Goal: Transaction & Acquisition: Book appointment/travel/reservation

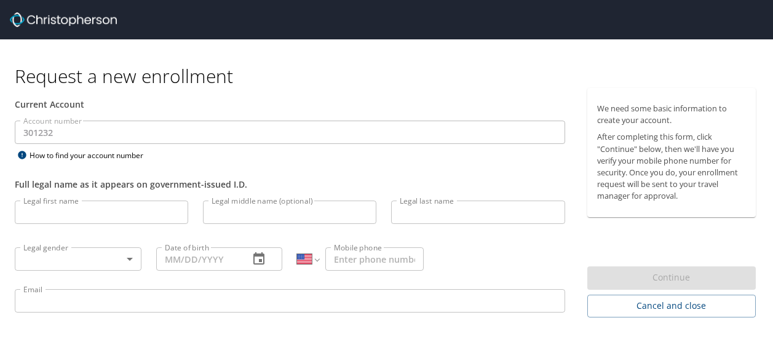
select select "US"
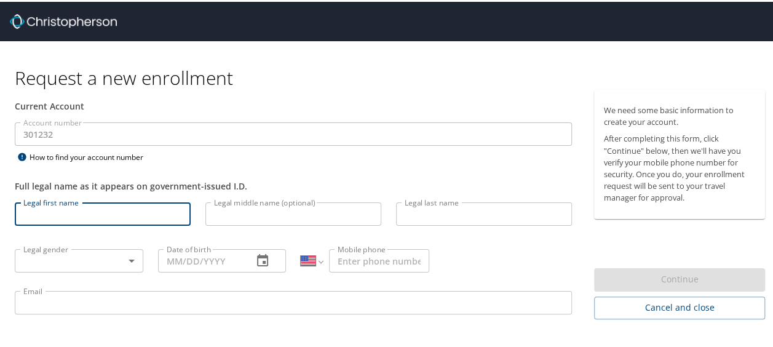
click at [149, 215] on input "Legal first name" at bounding box center [103, 211] width 176 height 23
type input "[PERSON_NAME]"
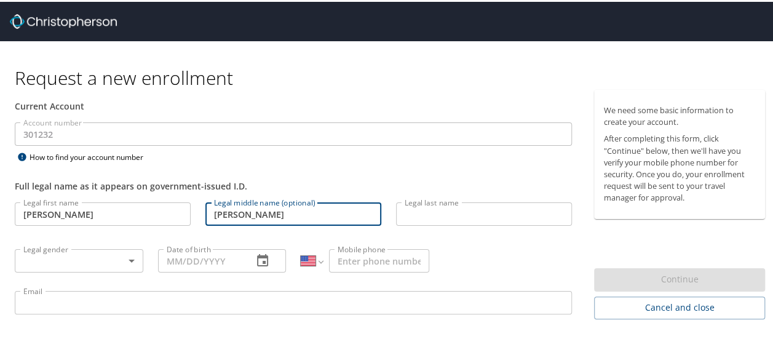
type input "[PERSON_NAME]"
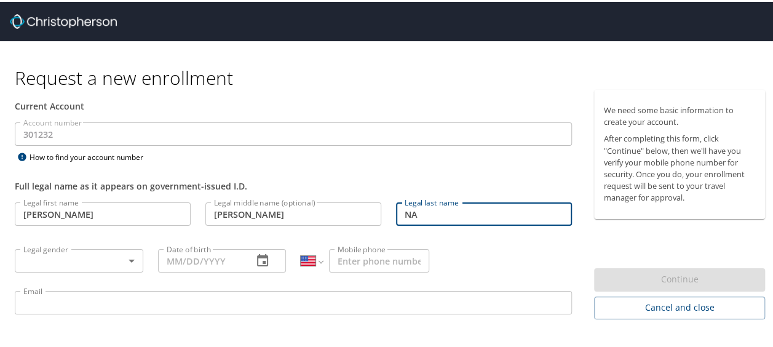
type input "N"
type input "a"
type input "[PERSON_NAME]"
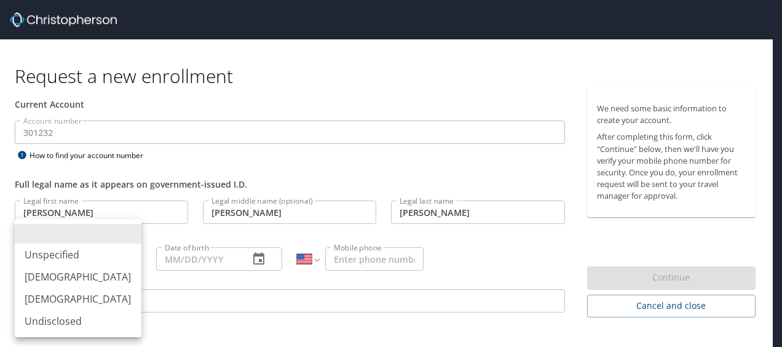
click at [123, 260] on body "Request a new enrollment Current Account Account number 301232 Account number H…" at bounding box center [391, 173] width 782 height 347
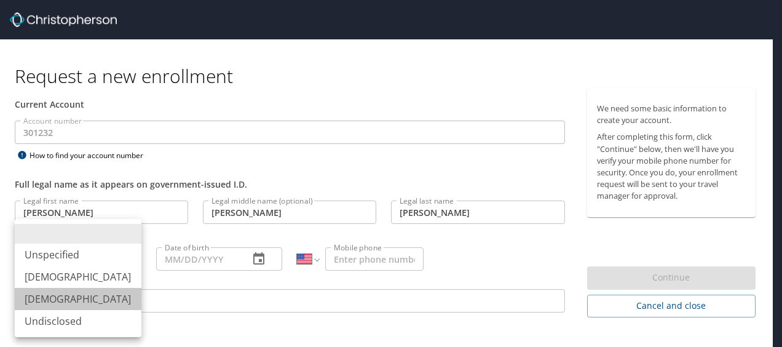
click at [85, 298] on li "[DEMOGRAPHIC_DATA]" at bounding box center [78, 299] width 127 height 22
type input "[DEMOGRAPHIC_DATA]"
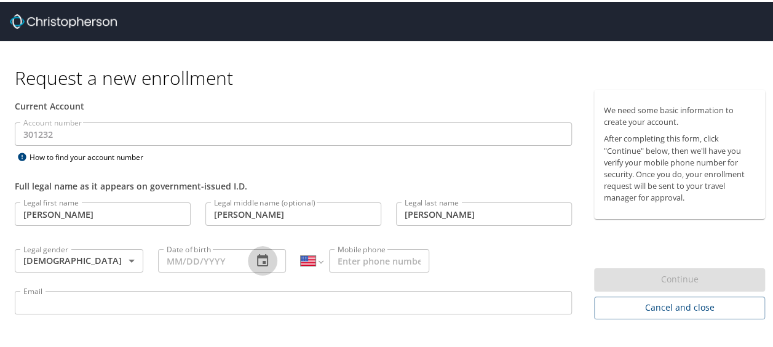
click at [248, 251] on button "button" at bounding box center [263, 259] width 30 height 30
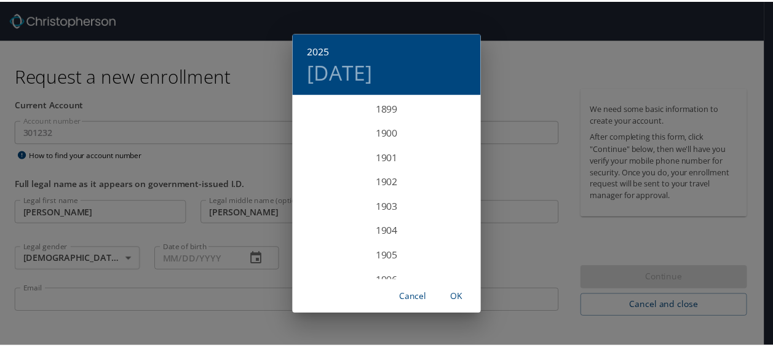
scroll to position [3026, 0]
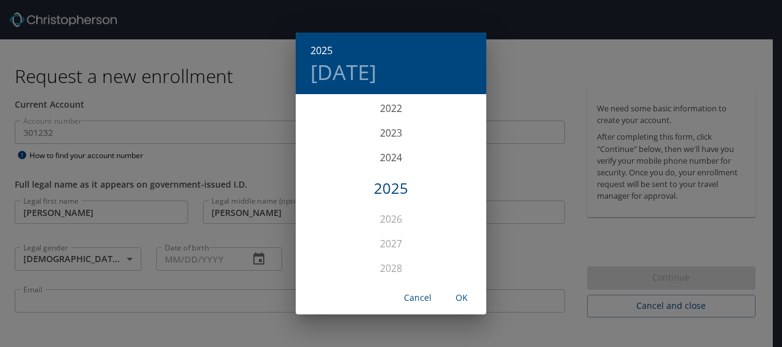
click at [230, 259] on div "2025 [DATE] 1900 1901 1902 1903 1904 1905 1906 1907 1908 1909 1910 1911 1912 19…" at bounding box center [391, 173] width 782 height 347
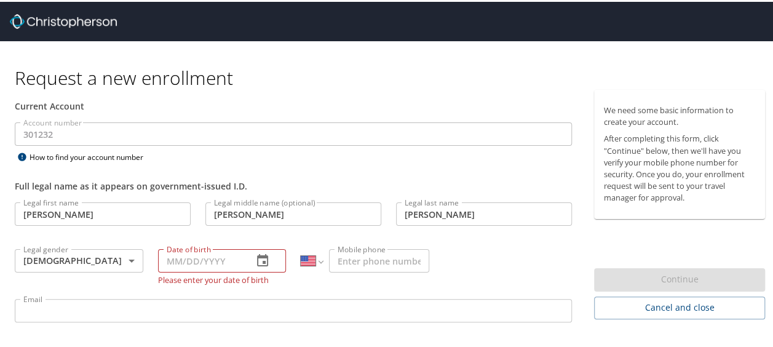
click at [170, 260] on input "Date of birth" at bounding box center [200, 258] width 85 height 23
type input "[DATE]"
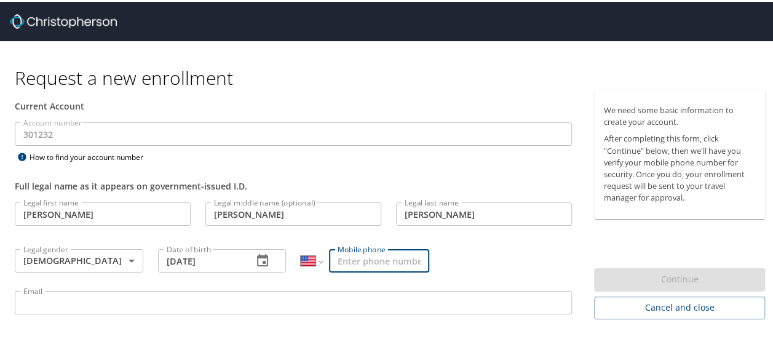
click at [338, 260] on input "Mobile phone" at bounding box center [379, 258] width 100 height 23
type input "[PHONE_NUMBER]"
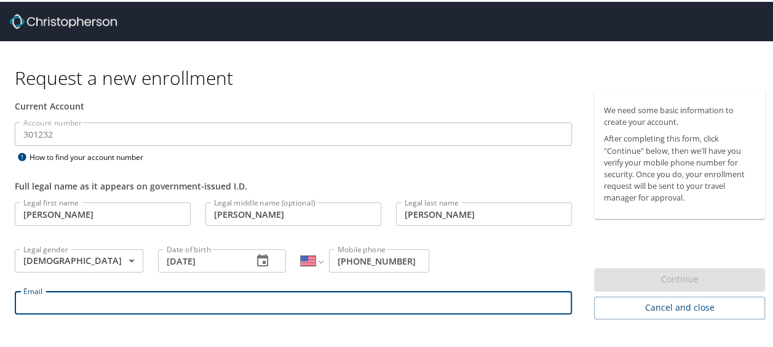
click at [337, 294] on input "Email" at bounding box center [293, 300] width 557 height 23
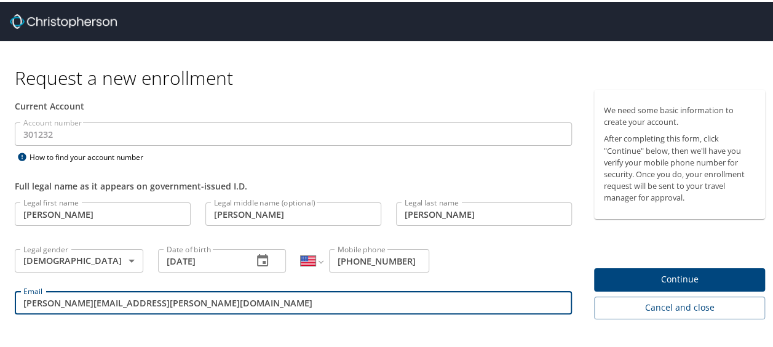
type input "[PERSON_NAME][EMAIL_ADDRESS][PERSON_NAME][DOMAIN_NAME]"
click at [269, 328] on div "By enrolling, you agree to the Terms and Conditions and Privacy Policy ." at bounding box center [390, 350] width 767 height 55
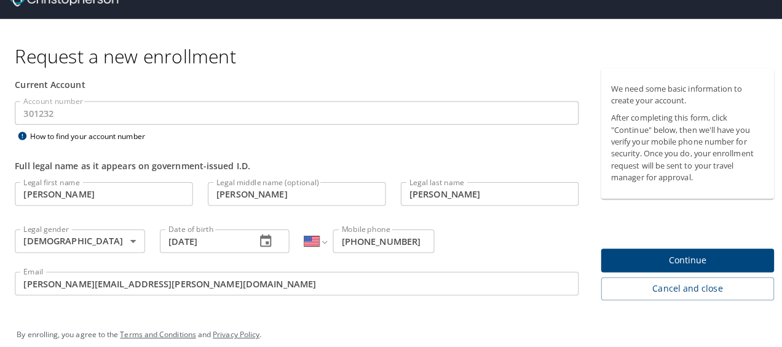
scroll to position [31, 0]
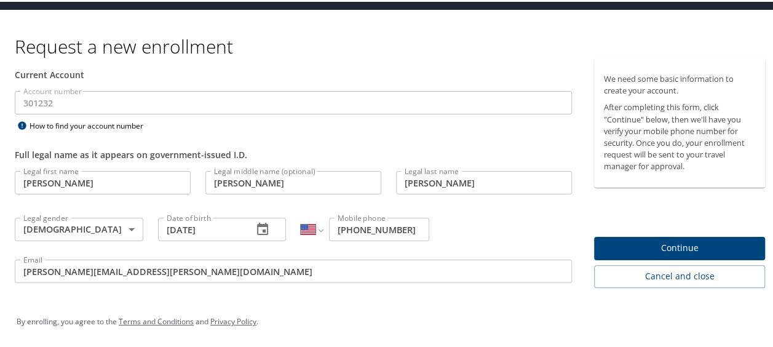
click at [642, 242] on span "Continue" at bounding box center [679, 246] width 151 height 15
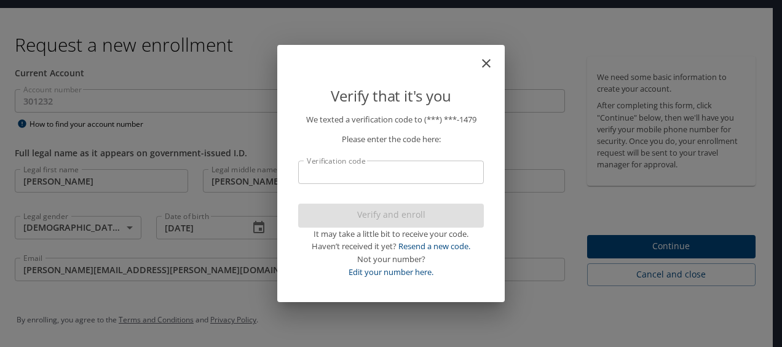
click at [426, 169] on input "Verification code" at bounding box center [391, 172] width 186 height 23
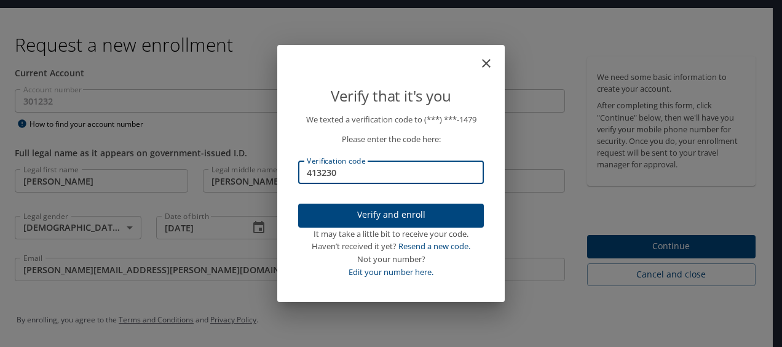
type input "413230"
click at [418, 207] on span "Verify and enroll" at bounding box center [391, 214] width 166 height 15
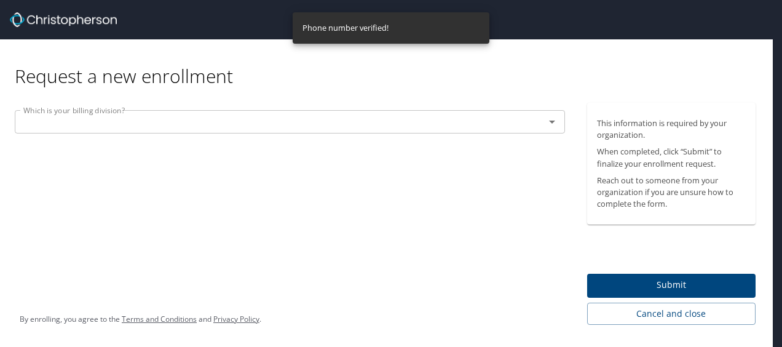
scroll to position [0, 0]
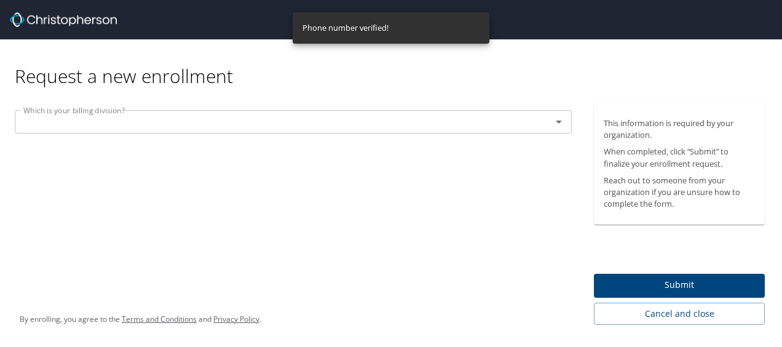
click at [369, 124] on input "text" at bounding box center [274, 122] width 513 height 16
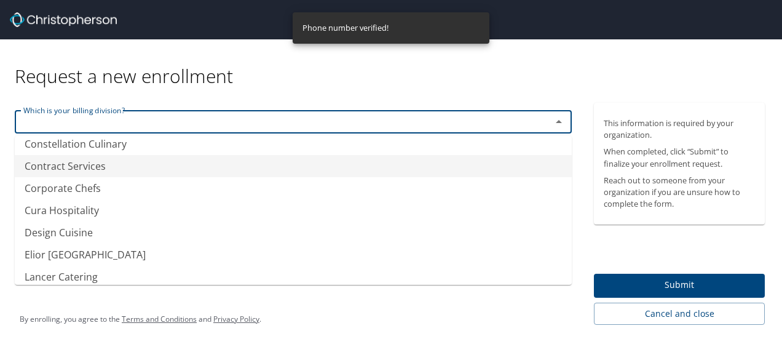
scroll to position [149, 0]
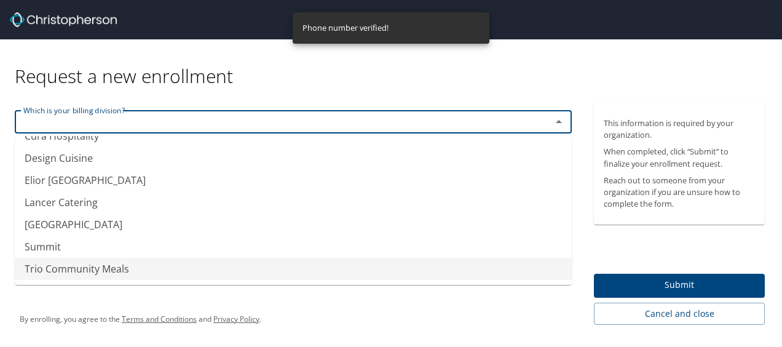
click at [187, 274] on li "Trio Community Meals" at bounding box center [293, 269] width 557 height 22
type input "Trio Community Meals"
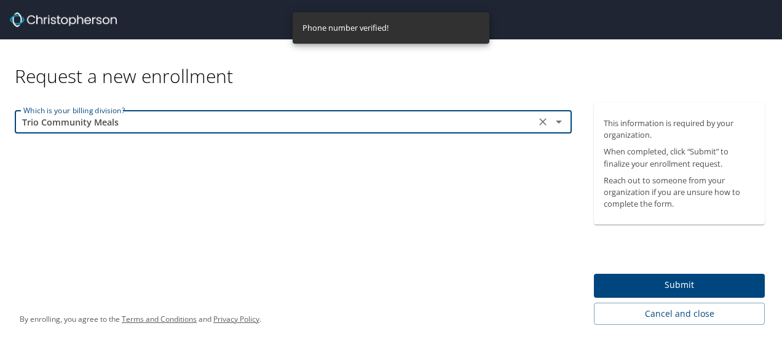
click at [684, 283] on span "Submit" at bounding box center [679, 284] width 151 height 15
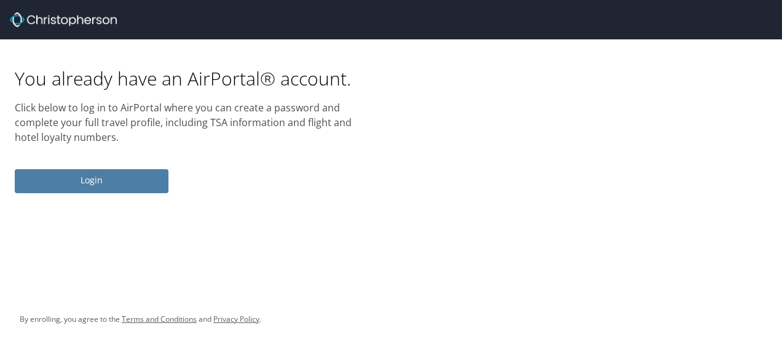
click at [63, 180] on span "Login" at bounding box center [92, 180] width 134 height 15
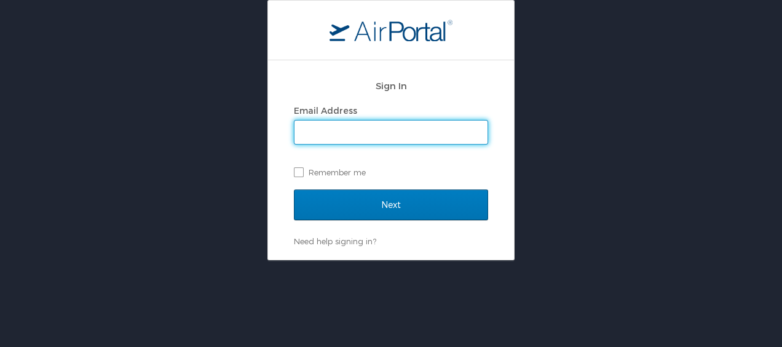
click at [351, 133] on input "Email Address" at bounding box center [391, 132] width 193 height 23
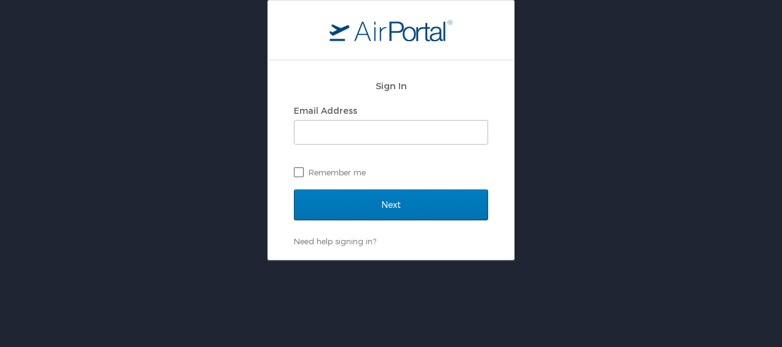
click at [300, 171] on label "Remember me" at bounding box center [391, 172] width 194 height 18
click at [300, 171] on input "Remember me" at bounding box center [298, 171] width 8 height 8
checkbox input "true"
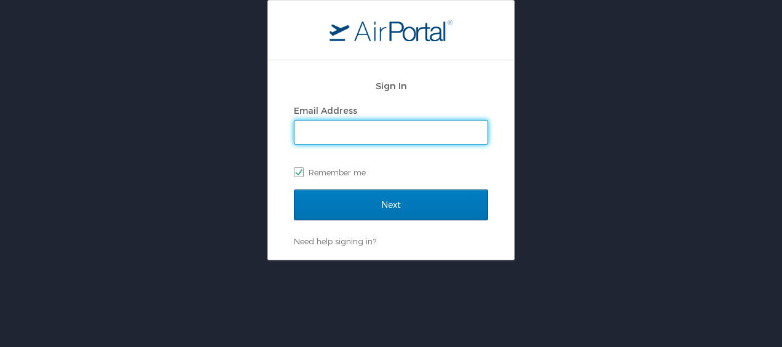
click at [306, 135] on input "Email Address" at bounding box center [391, 132] width 193 height 23
type input "a"
checkbox input "false"
type input "[PERSON_NAME][EMAIL_ADDRESS][PERSON_NAME][DOMAIN_NAME]"
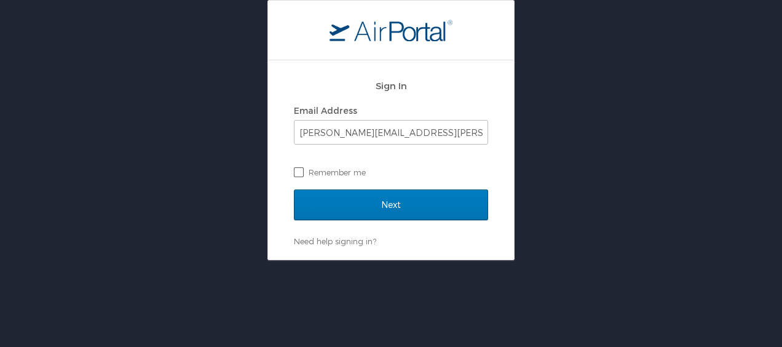
click at [302, 176] on label "Remember me" at bounding box center [391, 172] width 194 height 18
click at [302, 175] on input "Remember me" at bounding box center [298, 171] width 8 height 8
checkbox input "true"
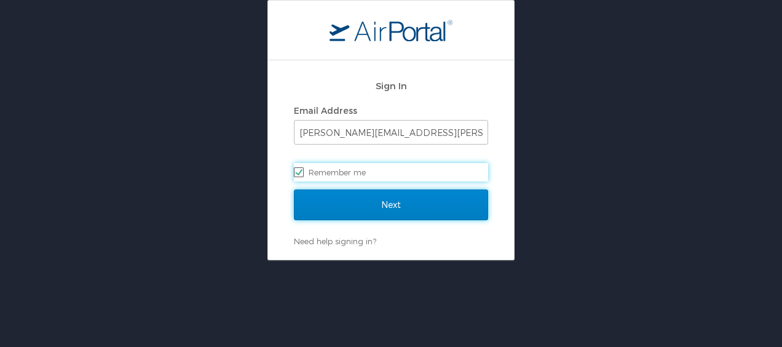
click at [322, 196] on input "Next" at bounding box center [391, 204] width 194 height 31
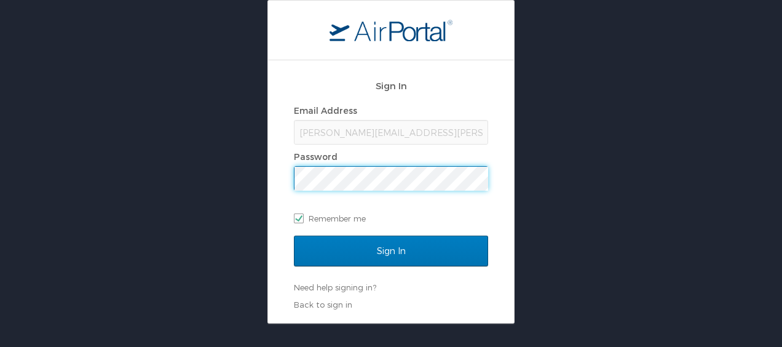
click at [294, 236] on input "Sign In" at bounding box center [391, 251] width 194 height 31
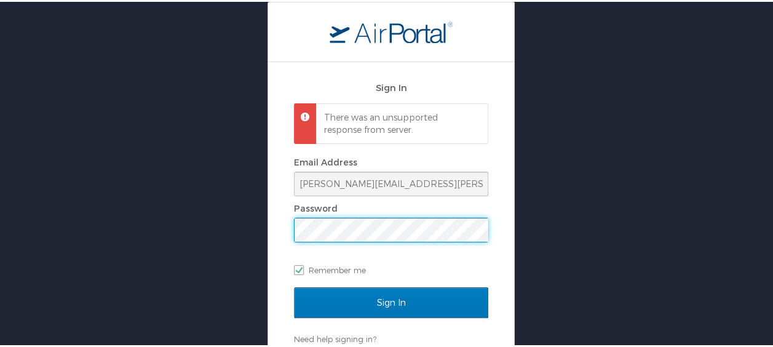
click at [231, 249] on div "Sign In There was an unsupported response from server. Email Address [PERSON_NA…" at bounding box center [391, 186] width 782 height 373
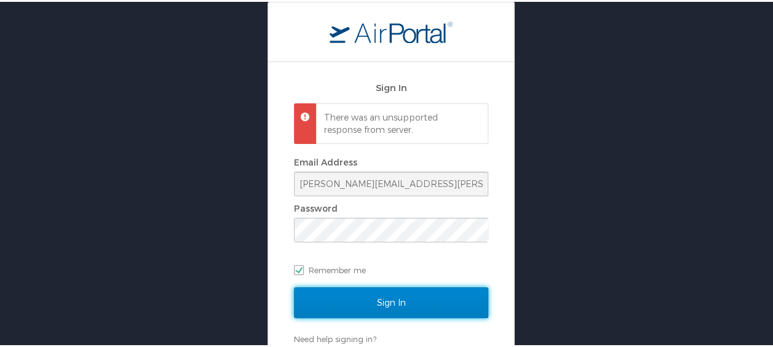
click at [333, 289] on input "Sign In" at bounding box center [391, 300] width 194 height 31
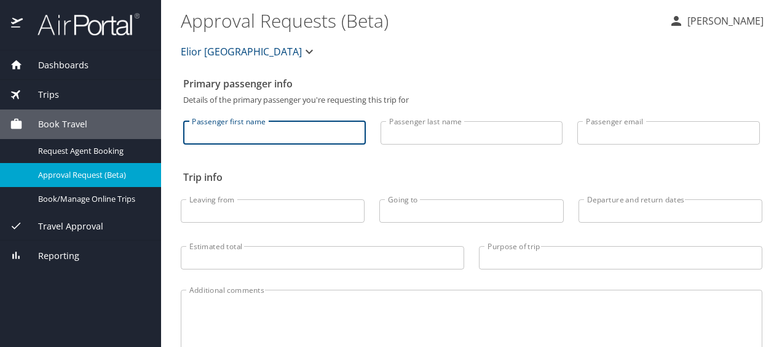
click at [319, 129] on input "Passenger first name" at bounding box center [274, 132] width 183 height 23
type input "Harris"
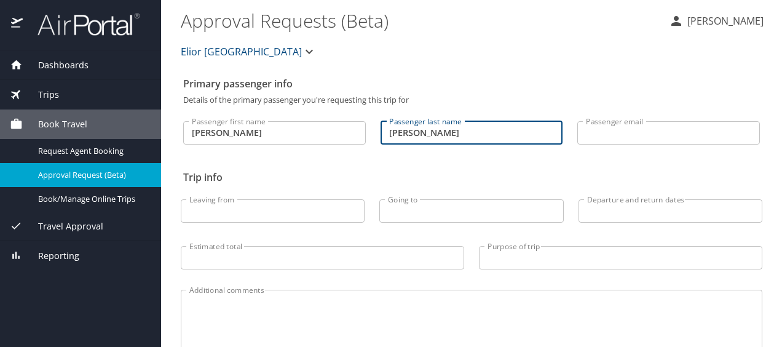
type input "[PERSON_NAME]"
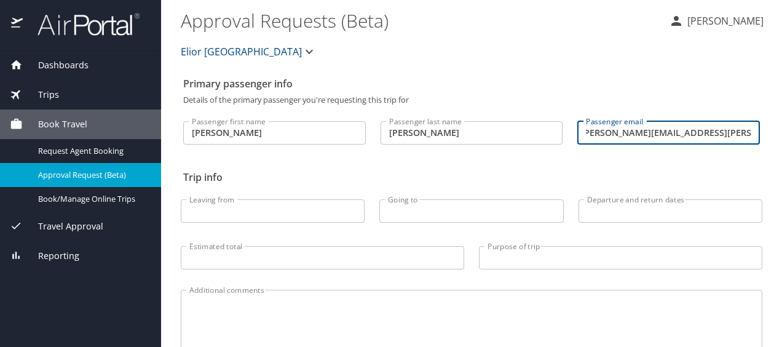
scroll to position [0, 14]
type input "[PERSON_NAME][EMAIL_ADDRESS][PERSON_NAME][DOMAIN_NAME]"
click at [271, 207] on input "Leaving from" at bounding box center [273, 210] width 184 height 23
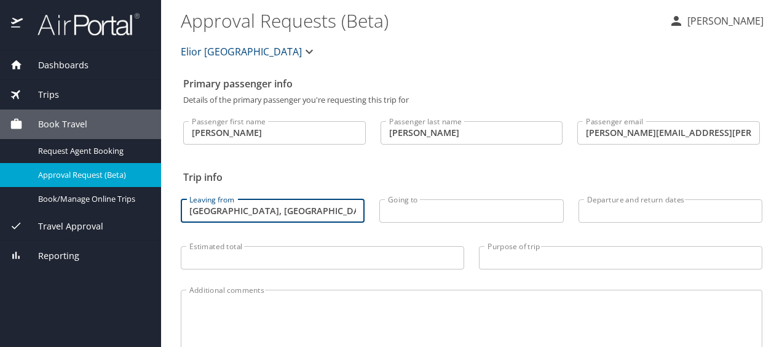
type input "Tallahassee, FL"
click at [437, 203] on input "Going to" at bounding box center [471, 210] width 184 height 23
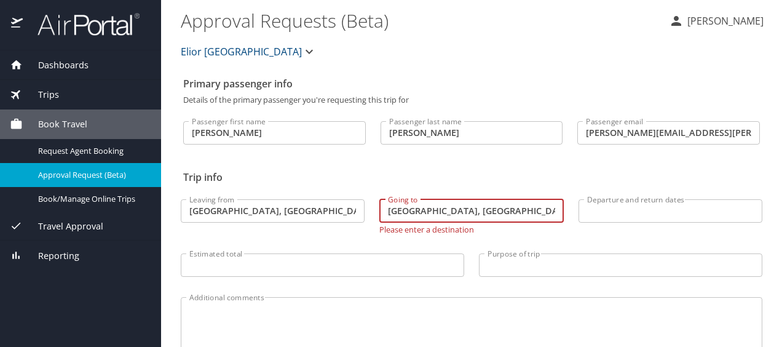
type input "Coosa Valley, GA"
click at [648, 210] on input "Departure and return dates" at bounding box center [671, 210] width 184 height 23
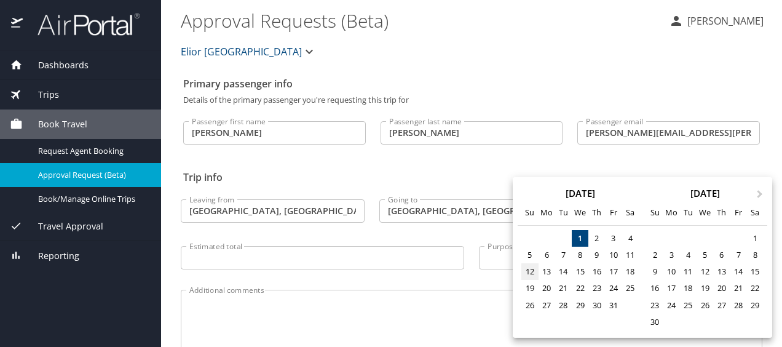
click at [529, 279] on div "12" at bounding box center [529, 271] width 17 height 17
click at [619, 271] on div "17" at bounding box center [613, 271] width 17 height 17
type input "10/12/2025 🠦 10/17/2025"
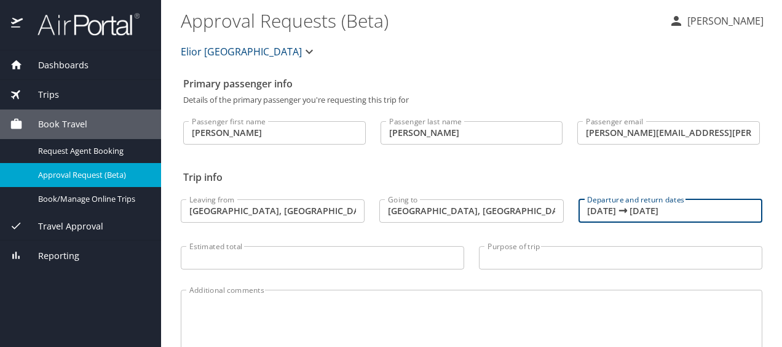
click at [647, 210] on input "10/12/2025 🠦 10/17/2025" at bounding box center [671, 210] width 184 height 23
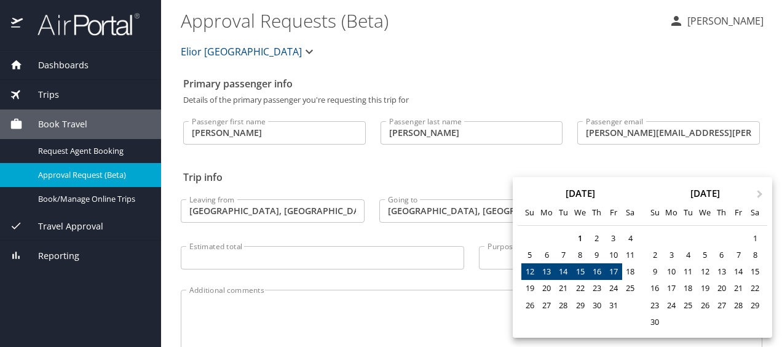
click at [656, 193] on div "November 2025" at bounding box center [705, 193] width 125 height 9
click at [708, 165] on div at bounding box center [391, 173] width 782 height 347
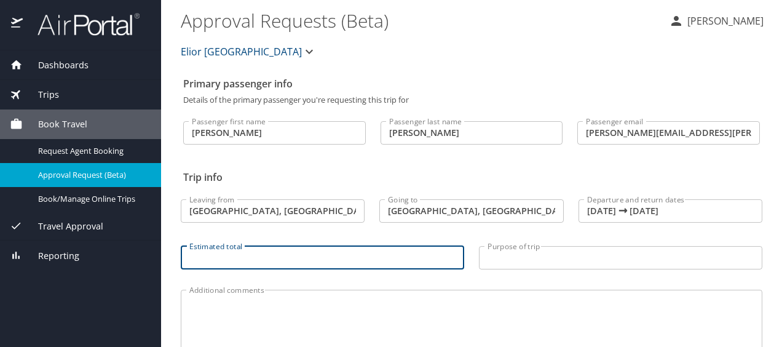
click at [361, 257] on input "Estimated total" at bounding box center [323, 257] width 284 height 23
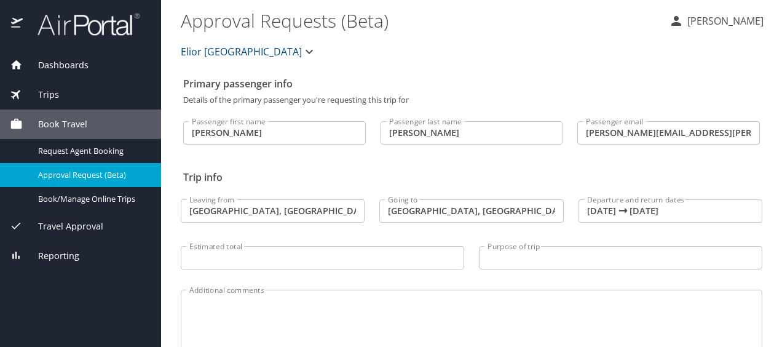
click at [62, 93] on div "Trips" at bounding box center [80, 95] width 141 height 14
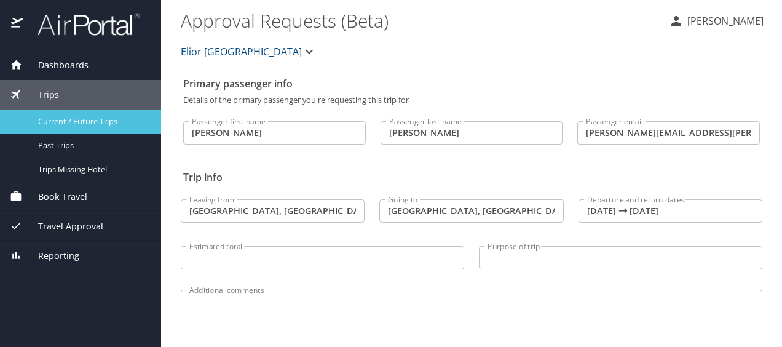
click at [62, 119] on span "Current / Future Trips" at bounding box center [92, 122] width 108 height 12
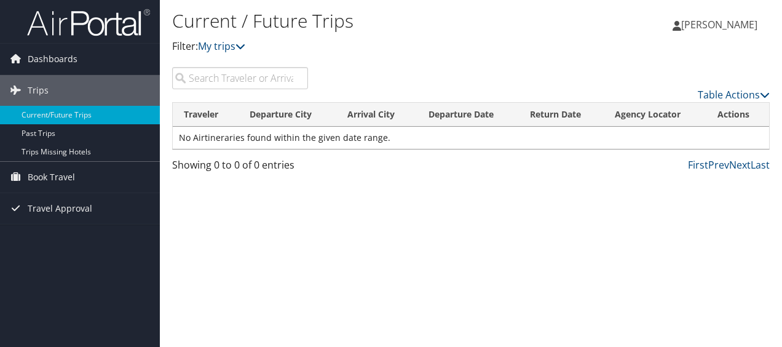
click at [269, 85] on input "search" at bounding box center [240, 78] width 136 height 22
click at [216, 45] on link "My trips" at bounding box center [221, 46] width 47 height 14
click at [244, 46] on icon at bounding box center [241, 46] width 10 height 10
click at [53, 54] on span "Dashboards" at bounding box center [53, 59] width 50 height 31
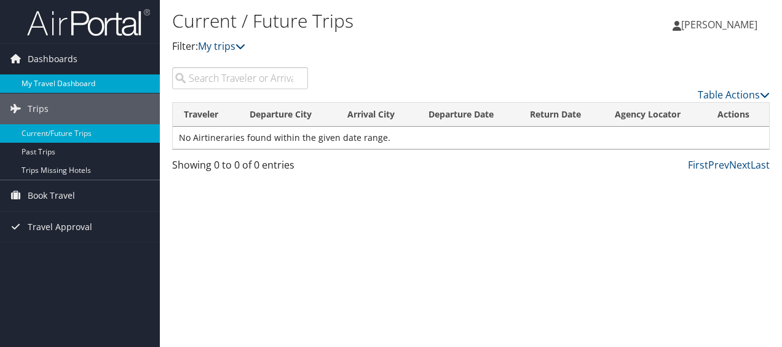
click at [54, 81] on link "My Travel Dashboard" at bounding box center [80, 83] width 160 height 18
